Goal: Find specific page/section: Find specific page/section

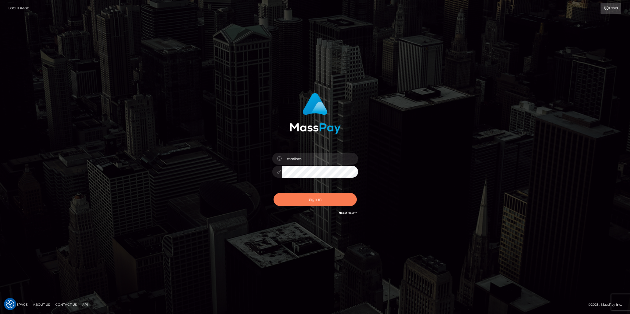
click at [316, 200] on button "Sign in" at bounding box center [314, 199] width 83 height 13
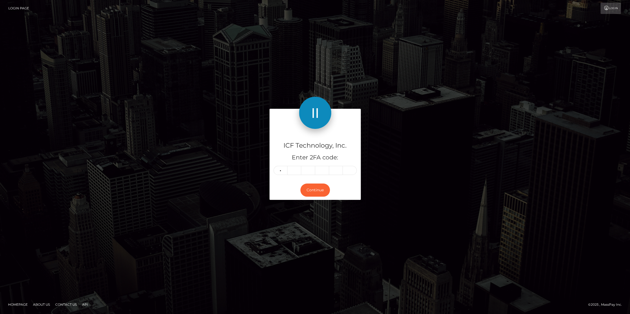
type input "3"
type input "1"
type input "9"
type input "7"
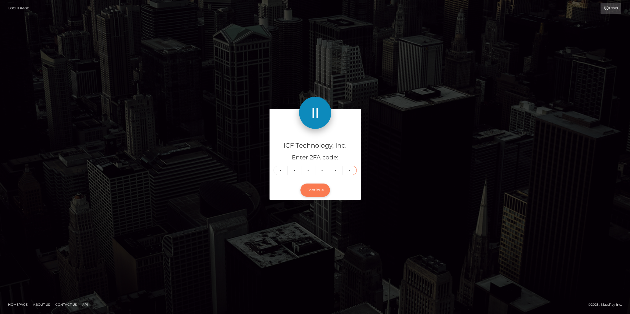
type input "3"
click at [306, 192] on button "Continue" at bounding box center [315, 190] width 30 height 13
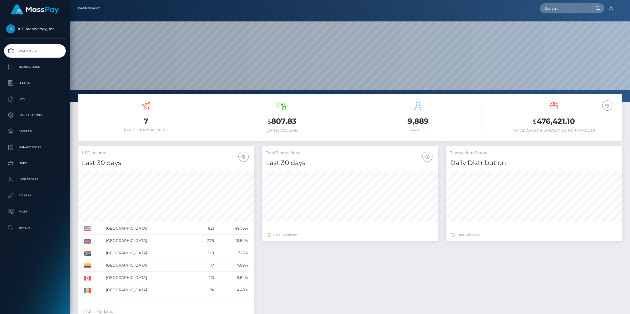
scroll to position [95, 176]
click at [24, 82] on p "Ledger" at bounding box center [34, 83] width 57 height 8
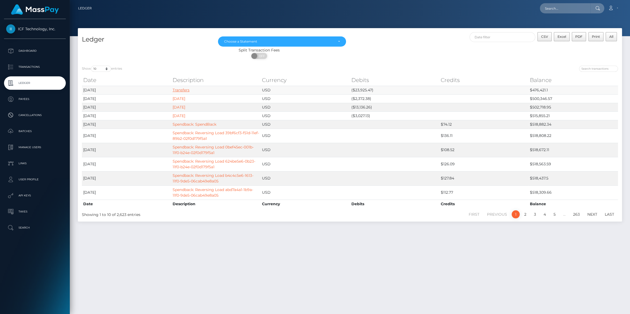
click at [182, 91] on link "Transfers" at bounding box center [181, 90] width 17 height 5
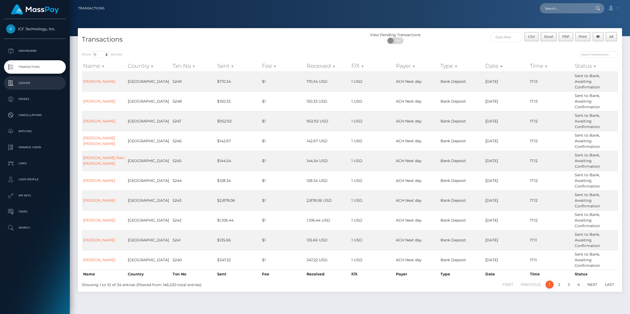
click at [23, 81] on p "Ledger" at bounding box center [34, 83] width 57 height 8
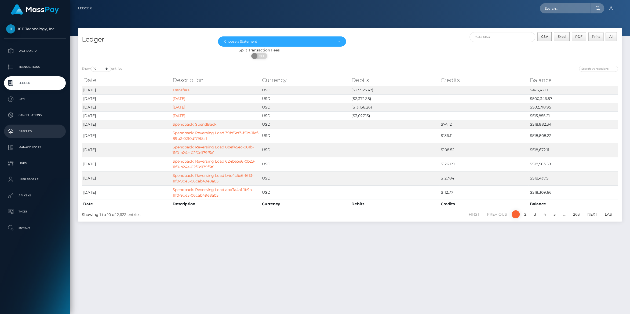
click at [27, 130] on p "Batches" at bounding box center [34, 131] width 57 height 8
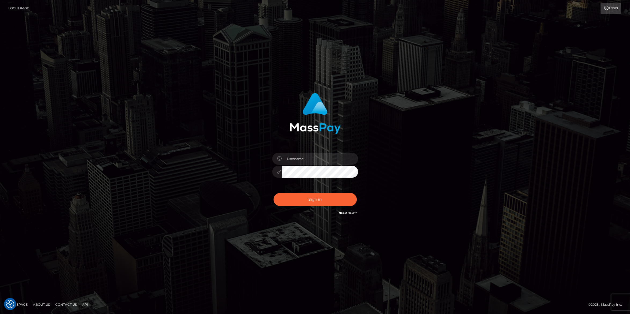
type input "carolines"
